Goal: Use online tool/utility

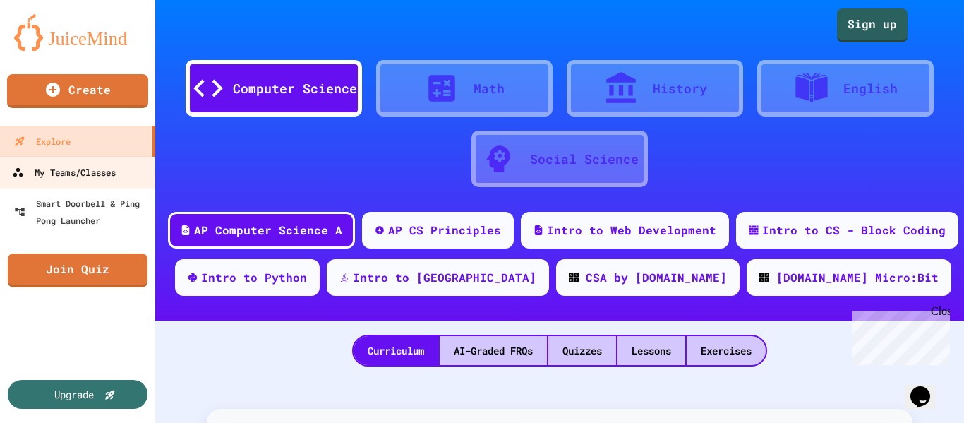
click at [29, 171] on div "My Teams/Classes" at bounding box center [64, 173] width 104 height 18
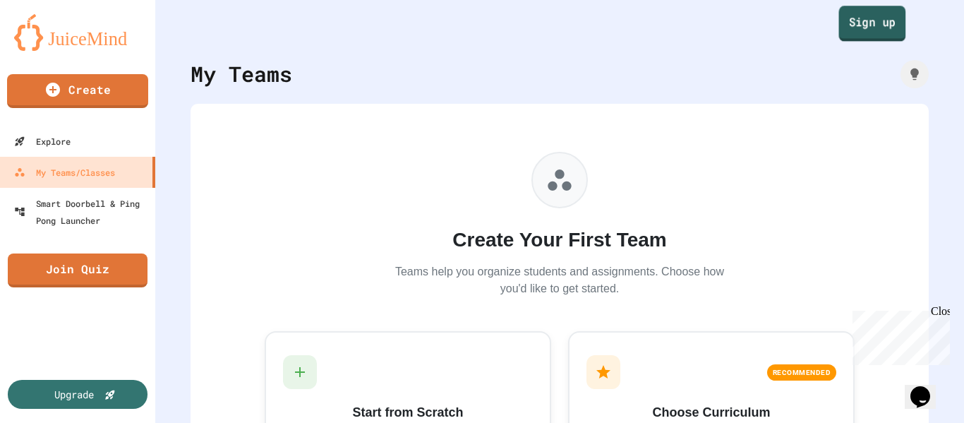
click at [881, 11] on link "Sign up" at bounding box center [872, 23] width 67 height 35
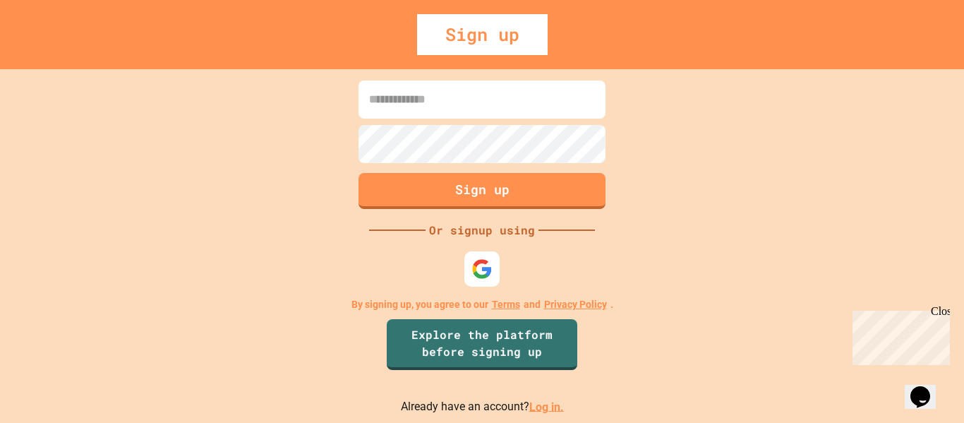
click at [555, 405] on link "Log in." at bounding box center [546, 405] width 35 height 13
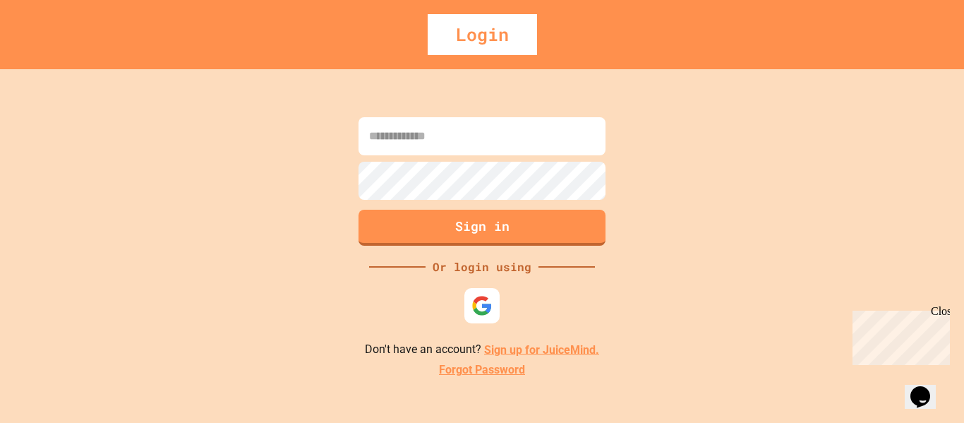
click at [465, 132] on input at bounding box center [481, 136] width 247 height 38
type input "*"
type input "**********"
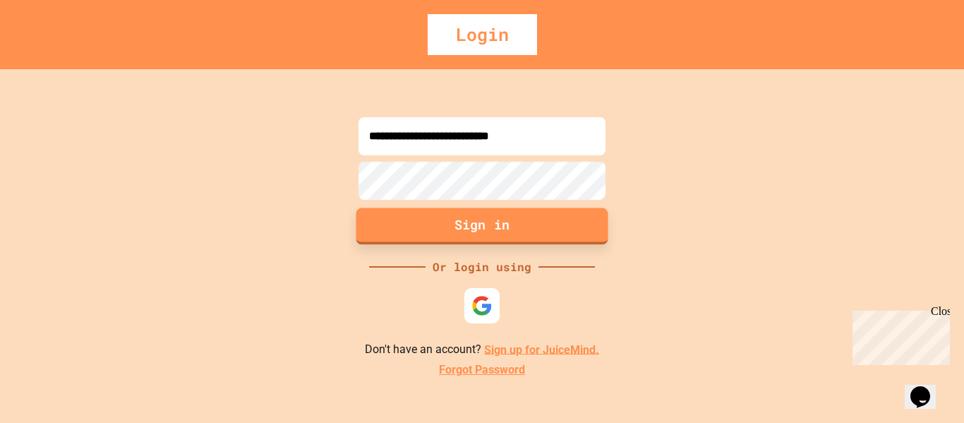
click at [485, 221] on button "Sign in" at bounding box center [482, 225] width 252 height 37
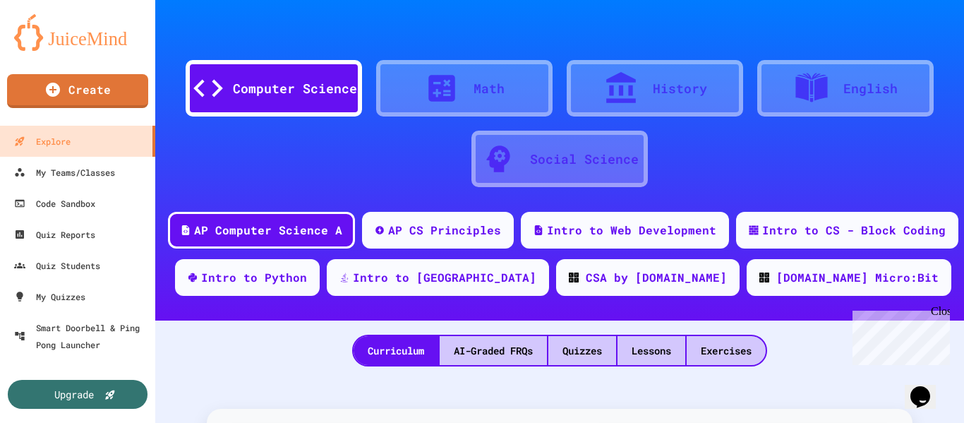
click at [948, 310] on div "Close" at bounding box center [940, 314] width 18 height 18
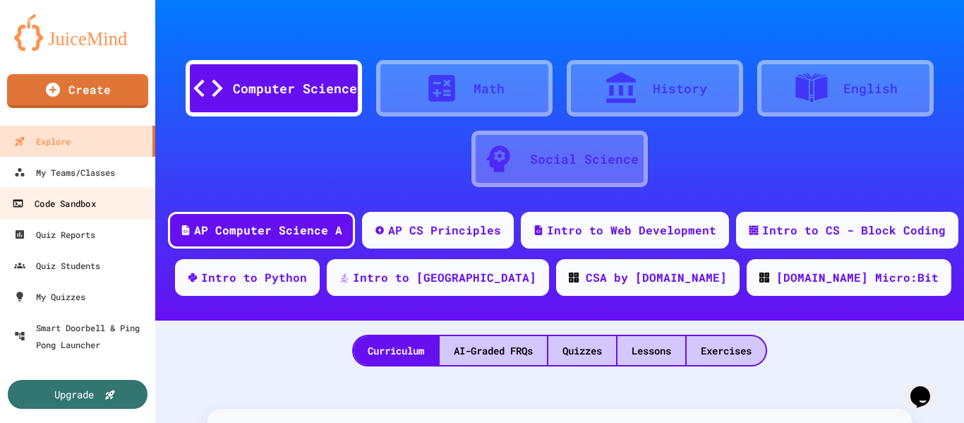
click at [80, 198] on div "Code Sandbox" at bounding box center [53, 204] width 83 height 18
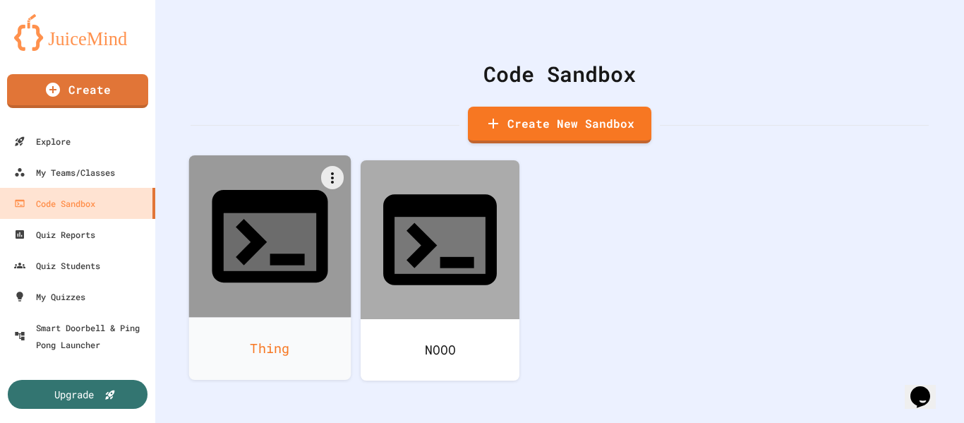
click at [210, 208] on div at bounding box center [270, 236] width 162 height 162
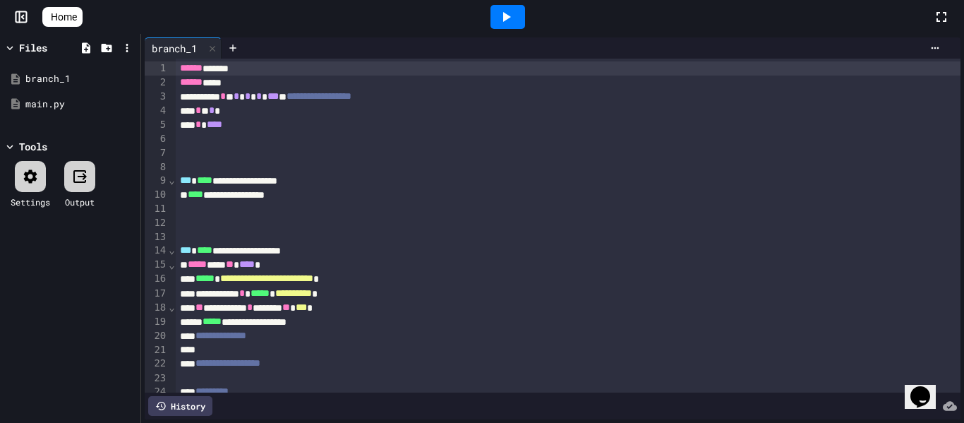
click at [346, 140] on div at bounding box center [569, 139] width 786 height 14
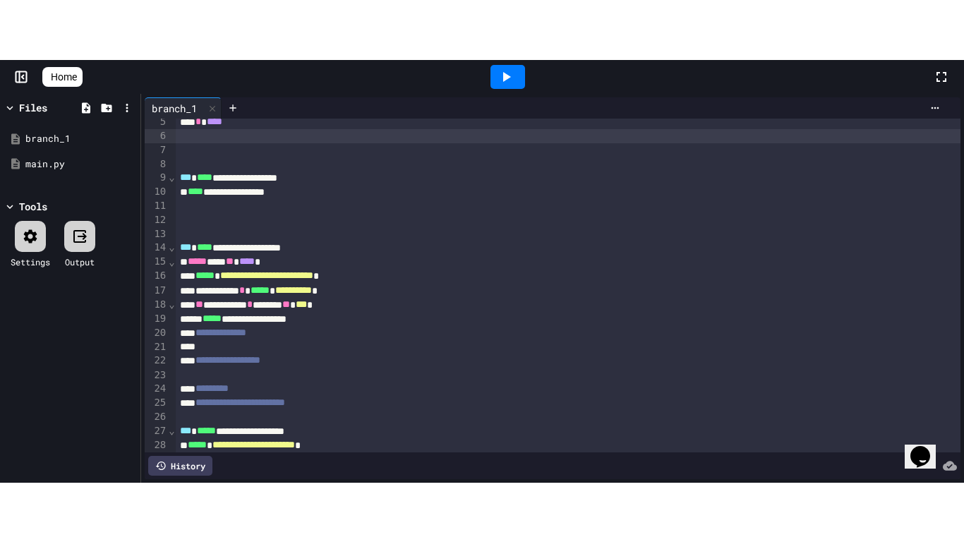
scroll to position [62, 0]
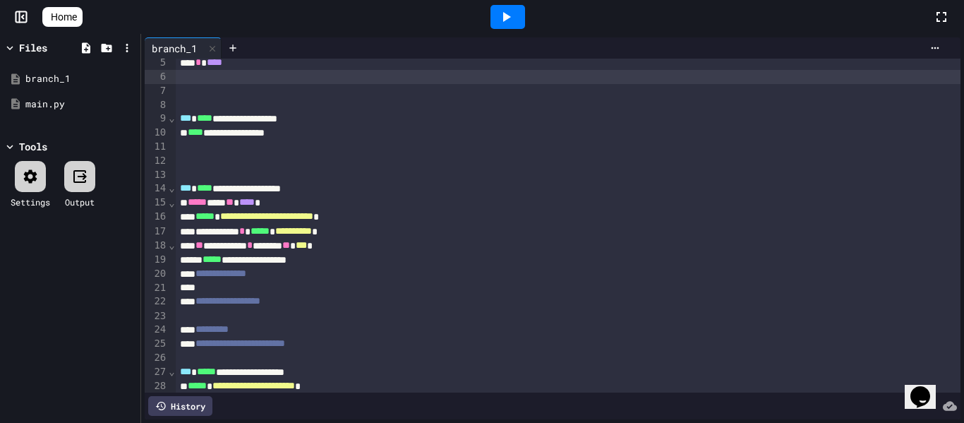
click at [346, 140] on div at bounding box center [569, 147] width 786 height 14
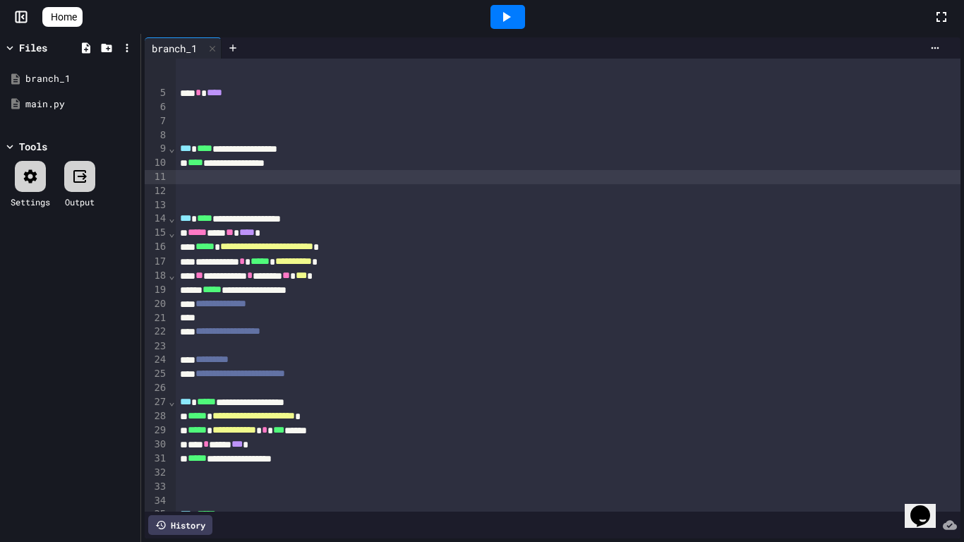
scroll to position [0, 0]
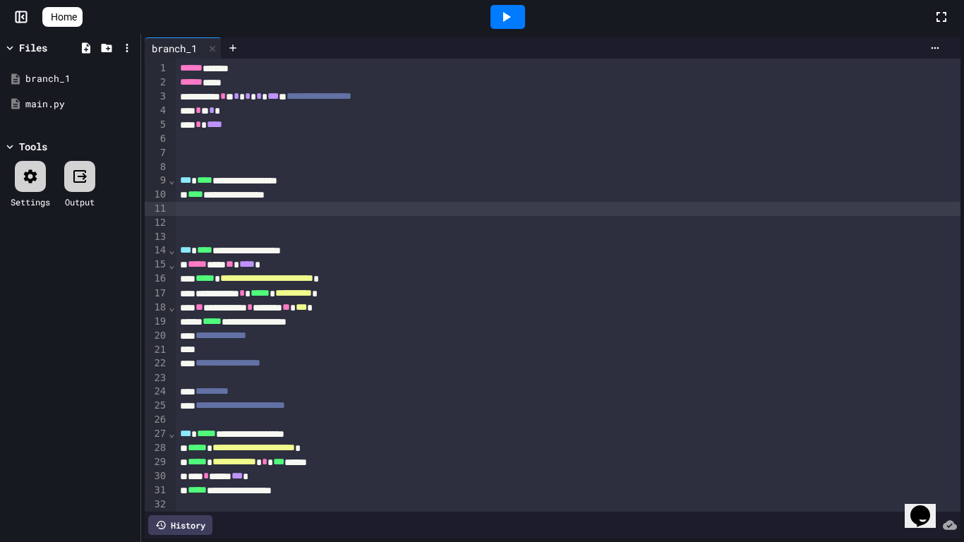
click at [509, 22] on icon at bounding box center [505, 16] width 17 height 17
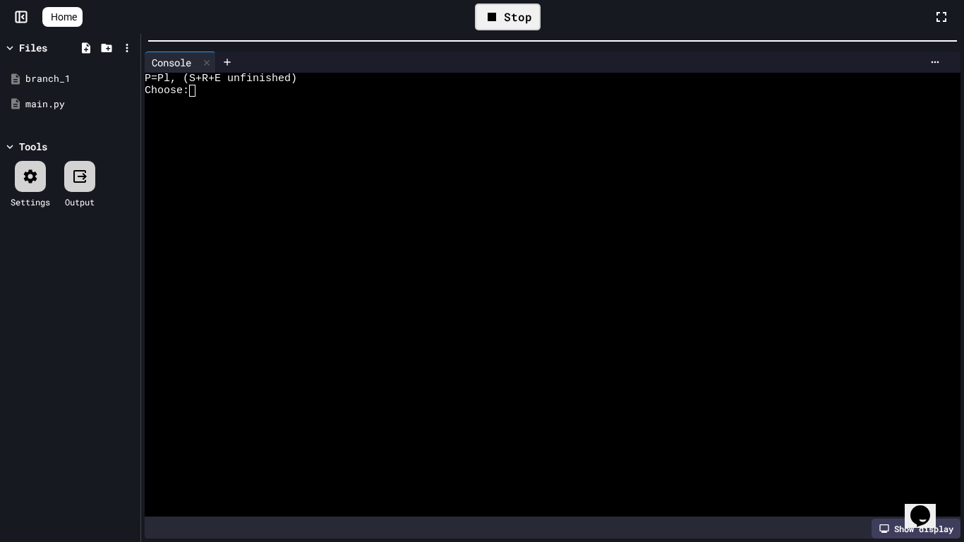
click at [526, 25] on div "**********" at bounding box center [482, 271] width 964 height 542
click at [249, 100] on div at bounding box center [545, 103] width 800 height 12
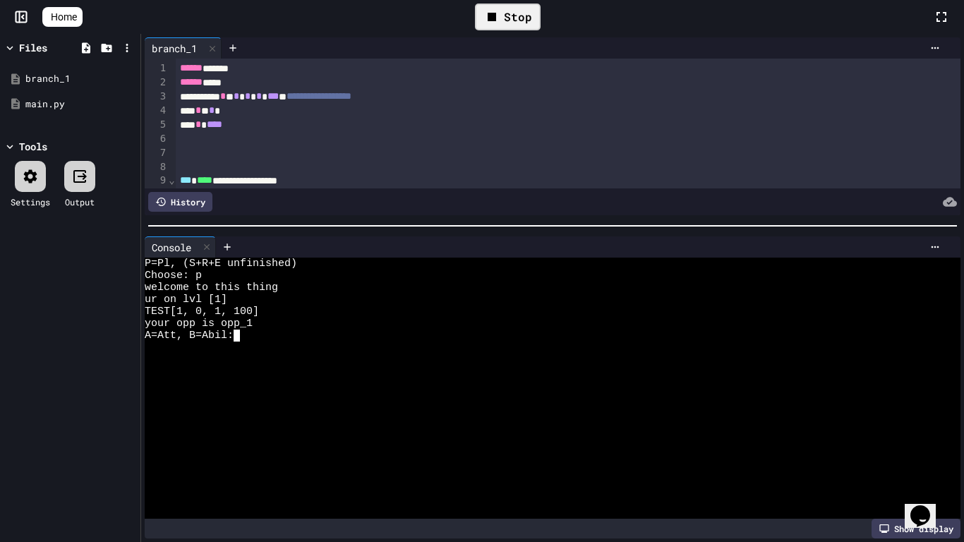
click at [399, 240] on div "**********" at bounding box center [552, 288] width 823 height 508
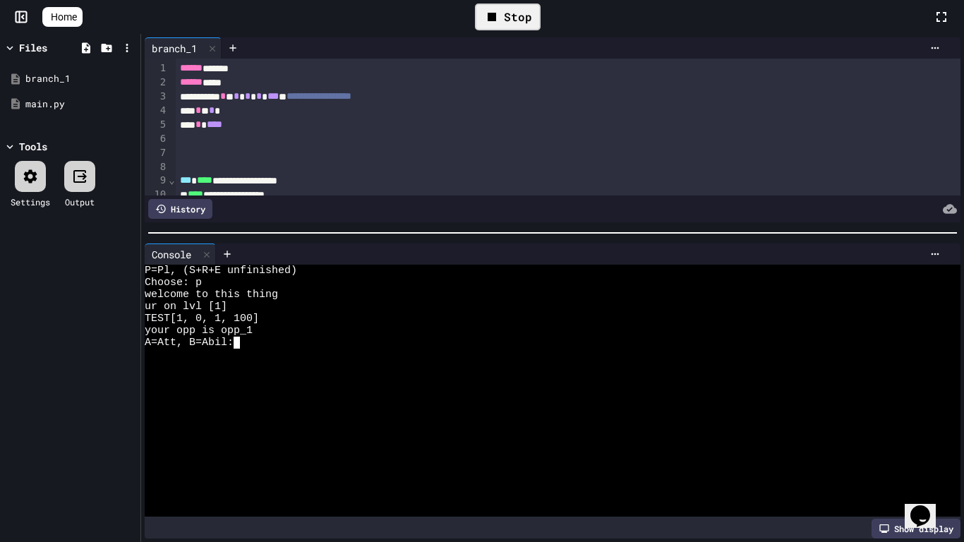
click at [239, 99] on span "*" at bounding box center [237, 96] width 6 height 10
click at [525, 29] on div "Stop" at bounding box center [508, 17] width 66 height 27
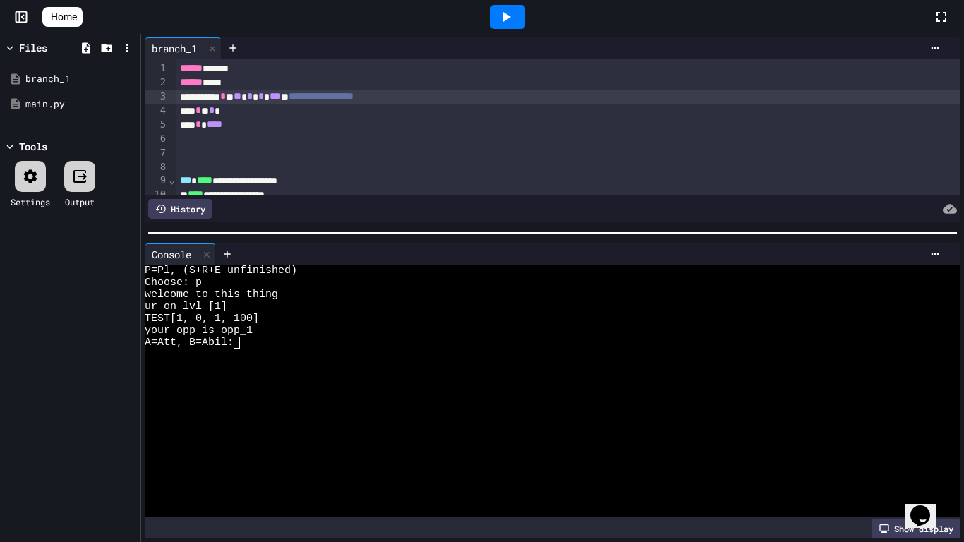
click at [525, 29] on div at bounding box center [507, 17] width 49 height 38
click at [521, 21] on div at bounding box center [507, 17] width 35 height 24
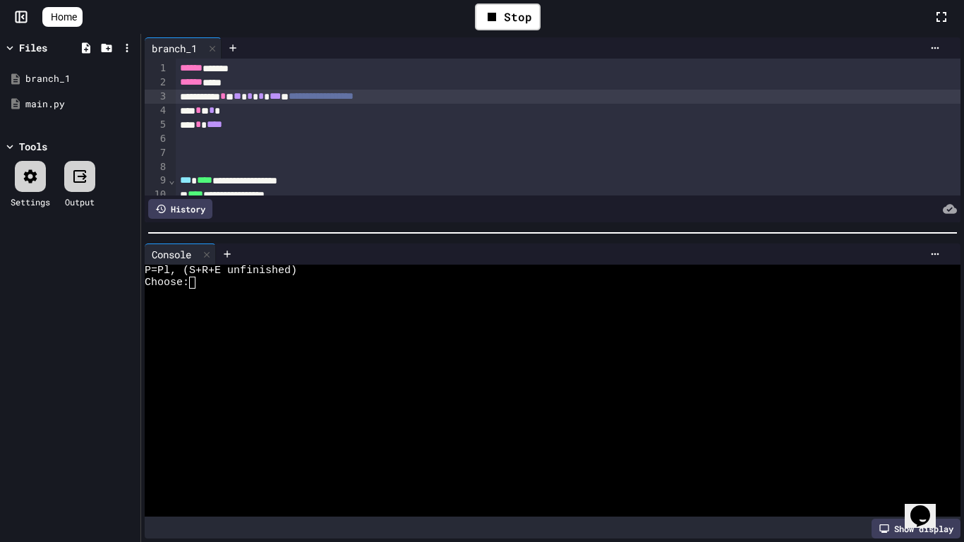
click at [365, 314] on div at bounding box center [545, 319] width 800 height 12
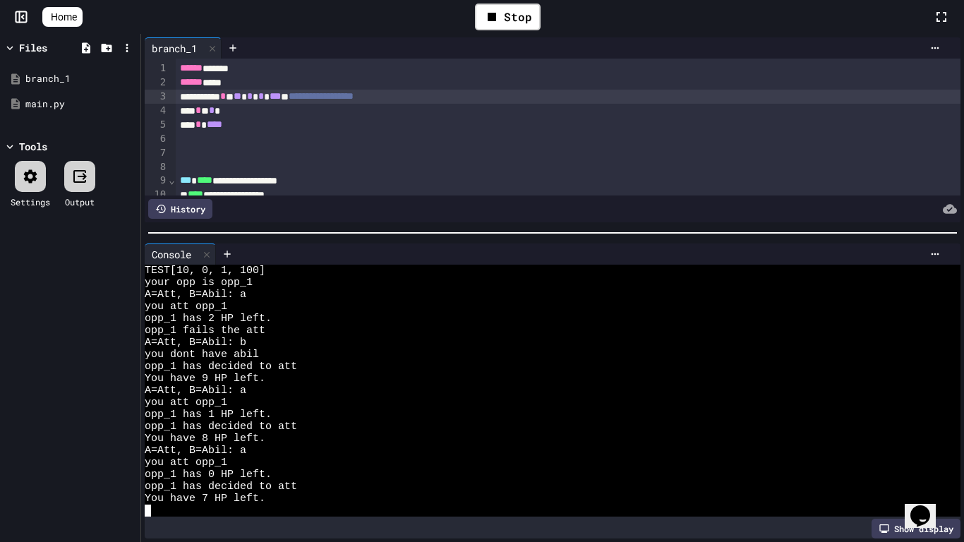
scroll to position [204, 0]
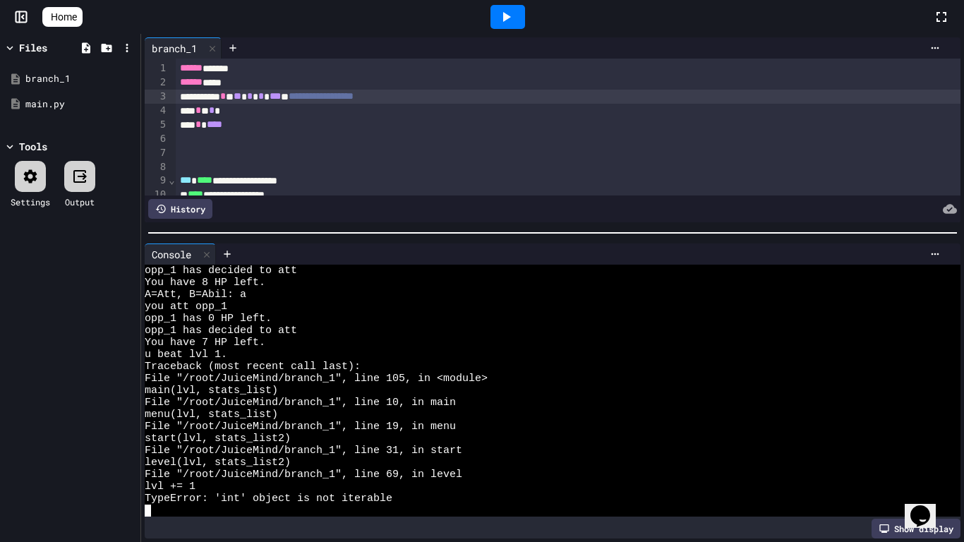
click at [410, 200] on div at bounding box center [584, 209] width 744 height 20
click at [395, 123] on div "*** * ****" at bounding box center [569, 125] width 786 height 14
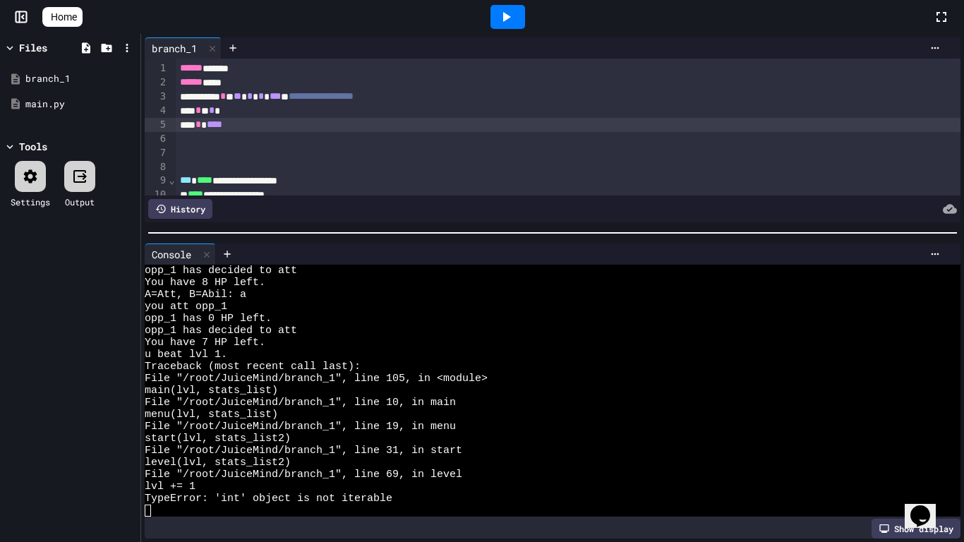
click at [372, 140] on div at bounding box center [569, 139] width 786 height 14
